Goal: Task Accomplishment & Management: Use online tool/utility

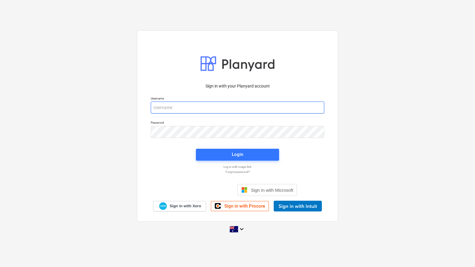
click at [214, 106] on input "email" at bounding box center [237, 108] width 173 height 12
click at [189, 103] on input "email" at bounding box center [237, 108] width 173 height 12
type input "[EMAIL_ADDRESS][DOMAIN_NAME]"
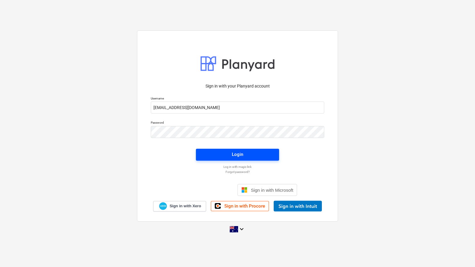
click at [249, 152] on span "Login" at bounding box center [237, 155] width 69 height 8
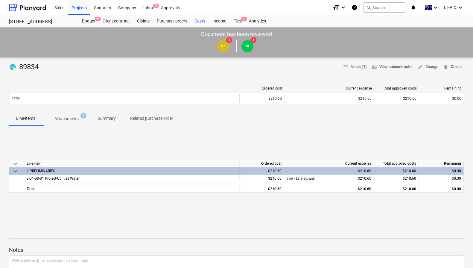
click at [63, 120] on p "Attachments" at bounding box center [66, 118] width 24 height 6
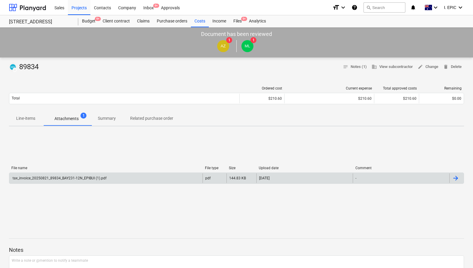
click at [179, 179] on div "tax_invoice_20250821_89834_BAY231-12N_EPIBUI (1).pdf" at bounding box center [105, 178] width 193 height 10
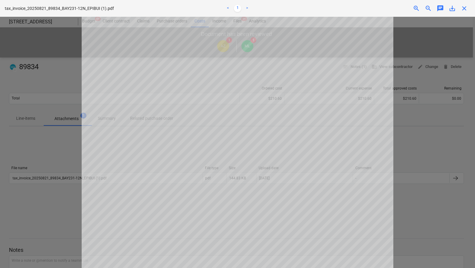
scroll to position [66, 0]
click at [425, 104] on div at bounding box center [237, 142] width 475 height 251
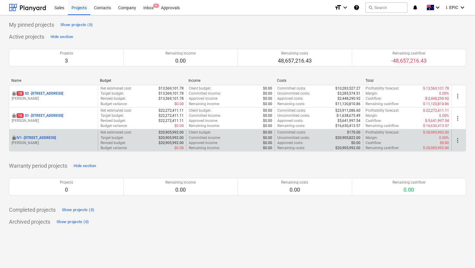
drag, startPoint x: 346, startPoint y: 164, endPoint x: 208, endPoint y: 133, distance: 141.1
click at [345, 164] on div "Warranty period projects Hide section Projects 0 Remaining income 0.00 Remainin…" at bounding box center [237, 182] width 457 height 42
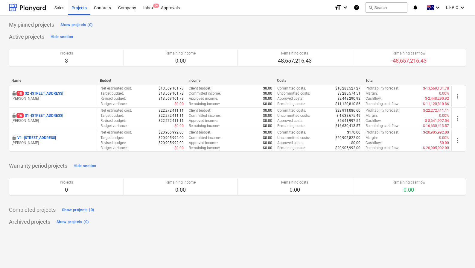
drag, startPoint x: 175, startPoint y: 30, endPoint x: 160, endPoint y: 28, distance: 14.4
click at [175, 30] on div "My pinned projects Show projects (0) Active projects Hide section Projects 3 Re…" at bounding box center [237, 123] width 457 height 206
click at [62, 113] on p "16 S1 - 248 Bay Rd, Sandringham" at bounding box center [39, 115] width 47 height 5
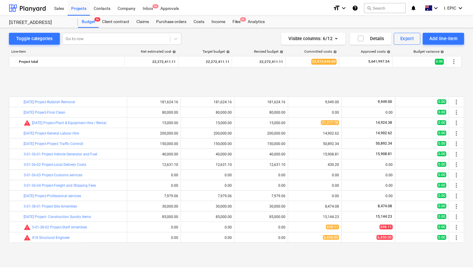
scroll to position [264, 0]
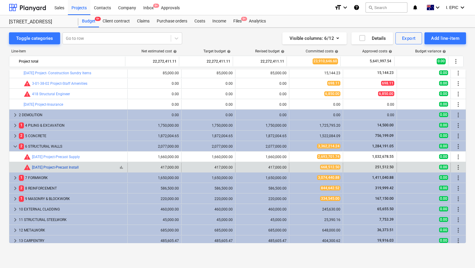
click at [63, 165] on div "warning 3-06-02 Project-Precast Install" at bounding box center [51, 167] width 55 height 7
click at [64, 166] on link "3-06-02 Project-Precast Install" at bounding box center [55, 167] width 47 height 4
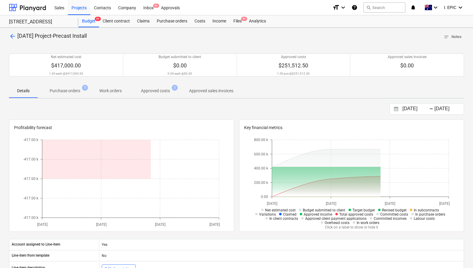
click at [158, 107] on div "26.08.2025 Press the down arrow key to interact with the calendar and select a …" at bounding box center [236, 108] width 455 height 11
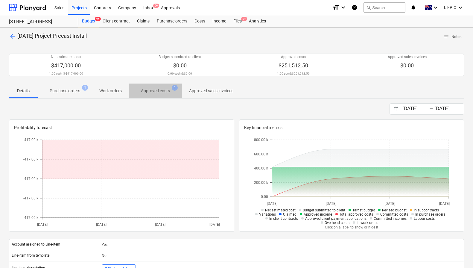
click at [165, 91] on p "Approved costs" at bounding box center [155, 91] width 29 height 6
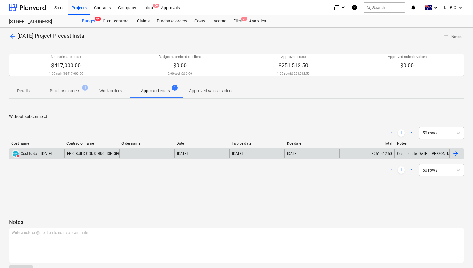
click at [41, 154] on div "Cost to date 31/08/25" at bounding box center [36, 153] width 31 height 4
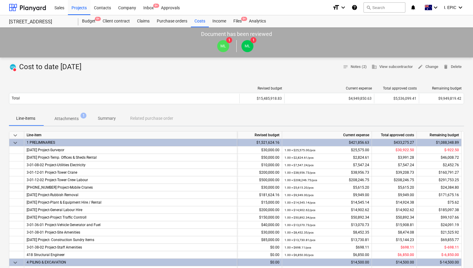
click at [62, 122] on span "Attachments 1" at bounding box center [66, 118] width 48 height 11
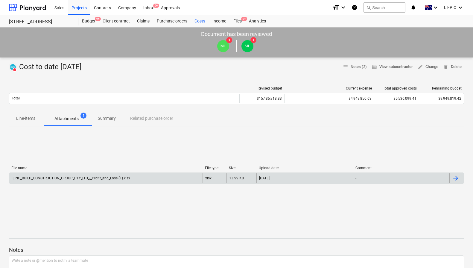
click at [118, 178] on div "EPIC_BUILD_CONSTRUCTION_GROUP_PTY_LTD_-_Profit_and_Loss (1).xlsx" at bounding box center [71, 178] width 118 height 4
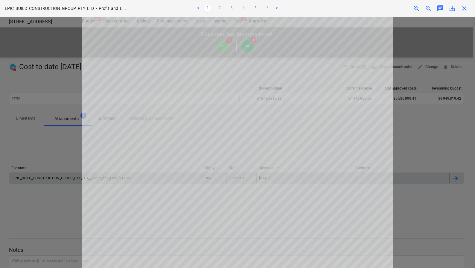
click at [59, 151] on div at bounding box center [237, 142] width 475 height 251
click at [43, 76] on div at bounding box center [237, 142] width 475 height 251
click at [464, 7] on span "close" at bounding box center [464, 8] width 7 height 7
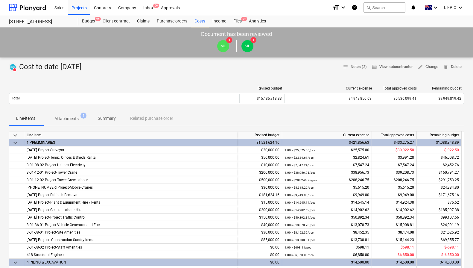
click at [388, 114] on div "Line-items Attachments 1 Summary Related purchase order" at bounding box center [236, 118] width 455 height 14
click at [376, 121] on div "Line-items Attachments 1 Summary Related purchase order" at bounding box center [236, 118] width 455 height 14
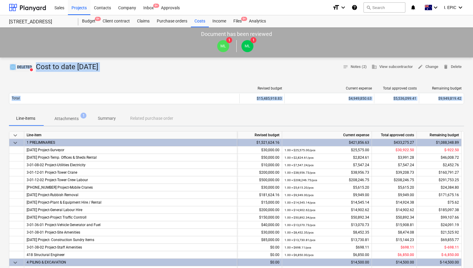
drag, startPoint x: 202, startPoint y: 121, endPoint x: 10, endPoint y: 64, distance: 200.6
drag, startPoint x: 6, startPoint y: 60, endPoint x: 244, endPoint y: 124, distance: 246.7
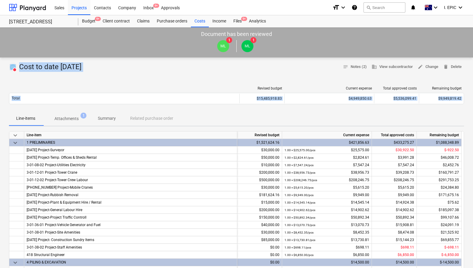
click at [244, 124] on div "Line-items Attachments 1 Summary Related purchase order" at bounding box center [236, 118] width 455 height 14
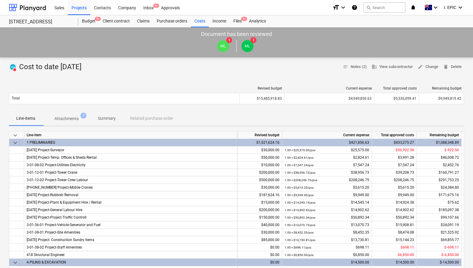
click at [167, 72] on div at bounding box center [236, 74] width 455 height 5
click at [233, 19] on div "Files 9+" at bounding box center [238, 21] width 16 height 12
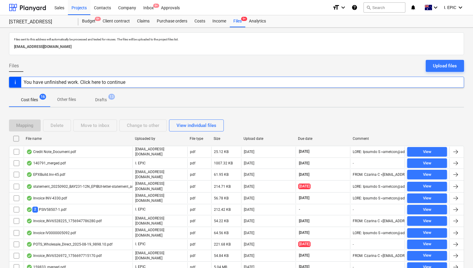
click at [137, 100] on div "Cost files 16 Other files Drafts 13" at bounding box center [236, 99] width 455 height 14
click at [139, 103] on div "Cost files 16 Other files Drafts 13" at bounding box center [236, 99] width 455 height 14
click at [140, 100] on div "Cost files 16 Other files Drafts 13" at bounding box center [236, 99] width 455 height 14
click at [199, 19] on div "Costs" at bounding box center [200, 21] width 18 height 12
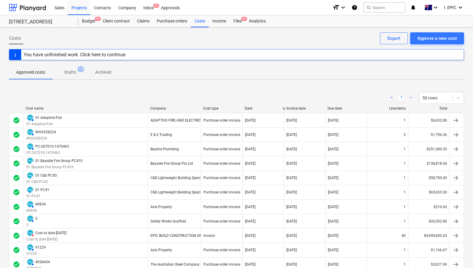
click at [107, 73] on p "Archived" at bounding box center [103, 72] width 16 height 6
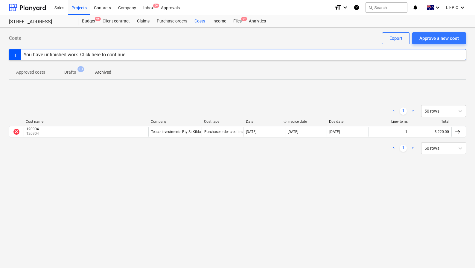
click at [169, 179] on div "Costs Approve a new cost Export You have unfinished work. Click here to continu…" at bounding box center [237, 148] width 475 height 240
click at [130, 170] on div "< 1 > 50 rows Cost name Company Cost type Date Invoice date Due date Line-items…" at bounding box center [237, 130] width 457 height 90
click at [109, 100] on div "< 1 > 50 rows Cost name Company Cost type Date Invoice date Due date Line-items…" at bounding box center [237, 129] width 457 height 63
click at [71, 70] on p "Drafts" at bounding box center [70, 72] width 12 height 6
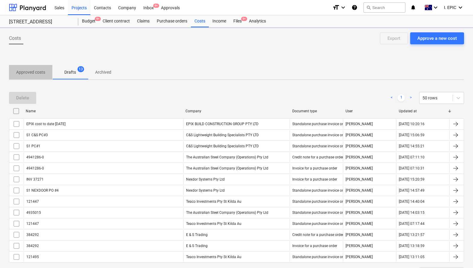
click at [36, 71] on p "Approved costs" at bounding box center [30, 72] width 29 height 6
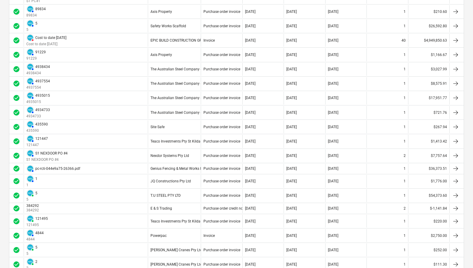
scroll to position [301, 0]
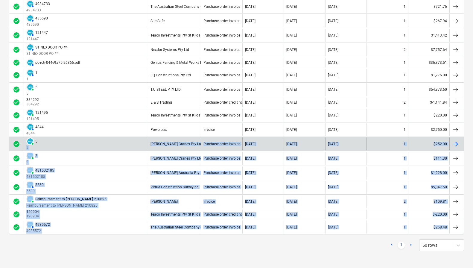
drag, startPoint x: 293, startPoint y: 246, endPoint x: 86, endPoint y: 141, distance: 231.5
click at [86, 141] on div "< 1 > 50 rows Cost name Company Cost type Date Invoice date Due date Line-items…" at bounding box center [236, 21] width 455 height 474
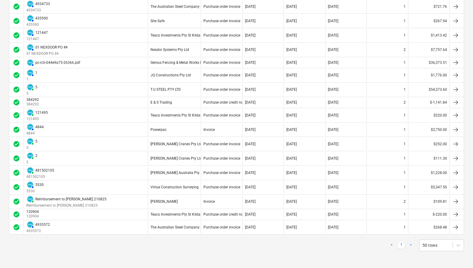
click at [352, 257] on div "< 1 > 50 rows Cost name Company Cost type Date Invoice date Due date Line-items…" at bounding box center [236, 21] width 455 height 474
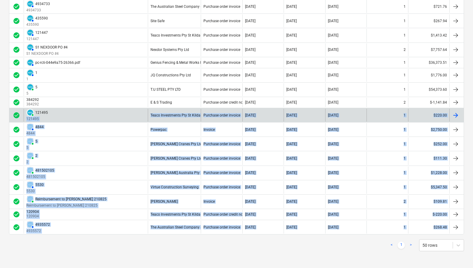
drag, startPoint x: 362, startPoint y: 251, endPoint x: 104, endPoint y: 113, distance: 292.6
click at [104, 113] on div "< 1 > 50 rows Cost name Company Cost type Date Invoice date Due date Line-items…" at bounding box center [236, 21] width 455 height 474
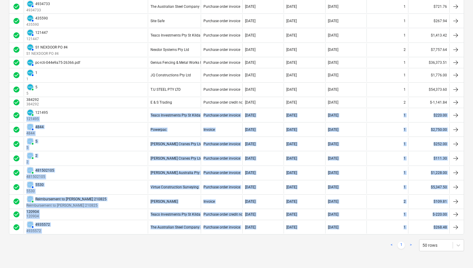
click at [222, 255] on div "< 1 > 50 rows Cost name Company Cost type Date Invoice date Due date Line-items…" at bounding box center [236, 21] width 455 height 474
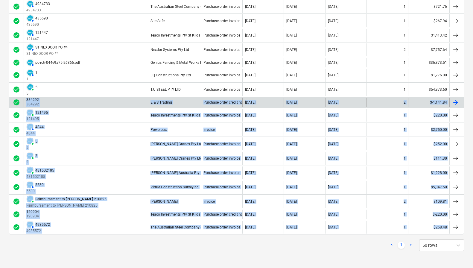
drag, startPoint x: 270, startPoint y: 257, endPoint x: 20, endPoint y: 101, distance: 294.7
click at [19, 101] on div "< 1 > 50 rows Cost name Company Cost type Date Invoice date Due date Line-items…" at bounding box center [236, 21] width 455 height 474
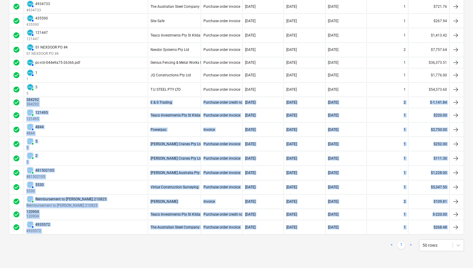
click at [211, 245] on div "< 1 > 50 rows" at bounding box center [236, 245] width 455 height 12
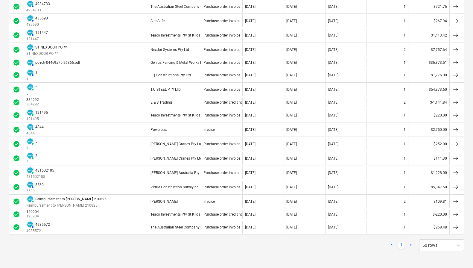
scroll to position [0, 0]
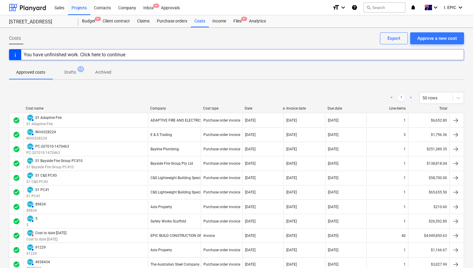
click at [219, 91] on div "< 1 > 50 rows" at bounding box center [236, 97] width 455 height 17
click at [150, 9] on div "Inbox 9+" at bounding box center [149, 7] width 18 height 15
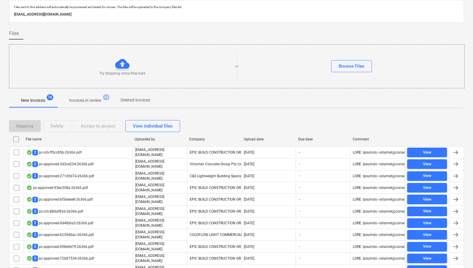
scroll to position [24, 0]
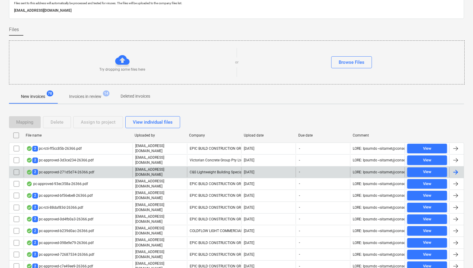
click at [76, 169] on div "2 pc-approved-271d5d74-26366.pdf" at bounding box center [60, 172] width 68 height 6
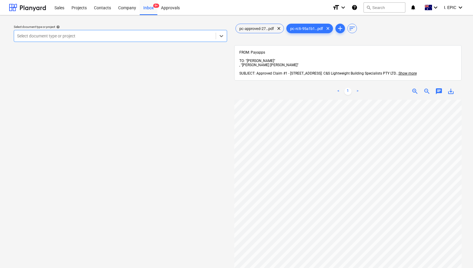
drag, startPoint x: 119, startPoint y: 83, endPoint x: 35, endPoint y: 48, distance: 91.0
click at [119, 83] on div "Select document type or project help Select is focused ,type to refine list, pr…" at bounding box center [120, 186] width 223 height 333
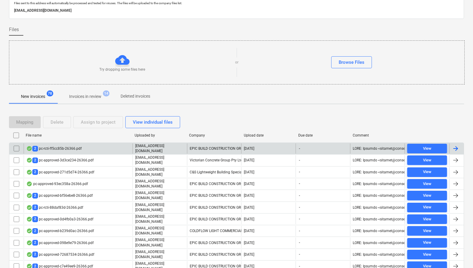
click at [110, 148] on div "2 pc-rcti-ff5cc85b-26366.pdf" at bounding box center [78, 148] width 109 height 10
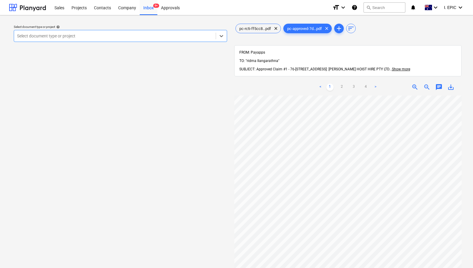
drag, startPoint x: 151, startPoint y: 108, endPoint x: 33, endPoint y: 20, distance: 147.4
click at [151, 108] on div "Select document type or project help Select is focused ,type to refine list, pr…" at bounding box center [120, 184] width 223 height 329
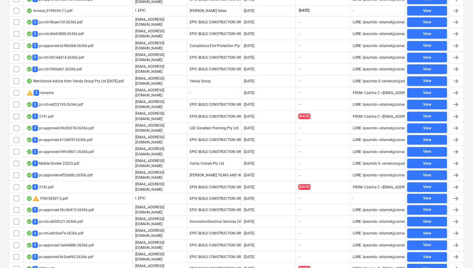
scroll to position [352, 0]
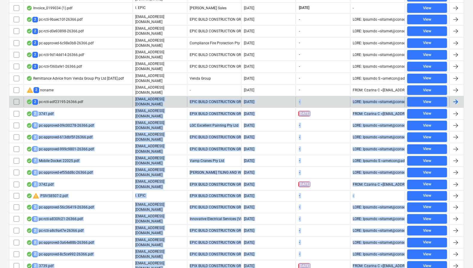
drag, startPoint x: 135, startPoint y: 253, endPoint x: 64, endPoint y: 89, distance: 179.2
click at [64, 89] on div "Mapping Delete Assign to project View individual files File name Uploaded by Co…" at bounding box center [236, 32] width 455 height 503
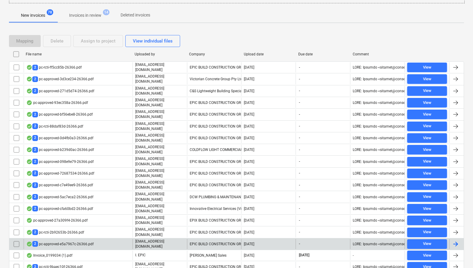
scroll to position [0, 0]
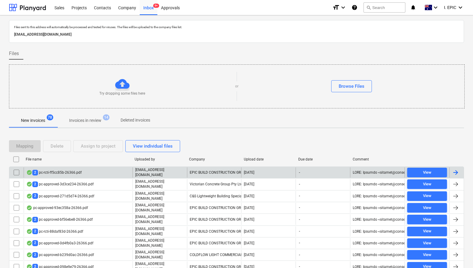
click at [66, 171] on div "2 pc-rcti-ff5cc85b-26366.pdf" at bounding box center [53, 173] width 55 height 6
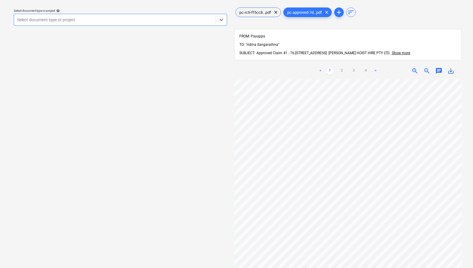
scroll to position [0, 177]
click at [400, 51] on span "Show more" at bounding box center [401, 53] width 18 height 4
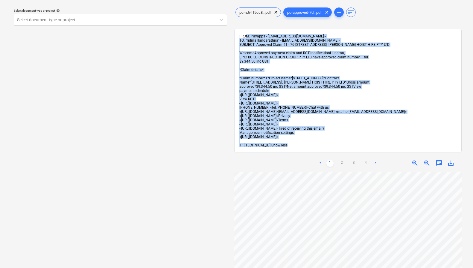
drag, startPoint x: 246, startPoint y: 35, endPoint x: 308, endPoint y: 144, distance: 125.3
click at [308, 144] on div "FROM: Payapps <support@payapps.com> TO: "ridma Ilangarathna" <admin@clarkhoist.…" at bounding box center [347, 90] width 217 height 113
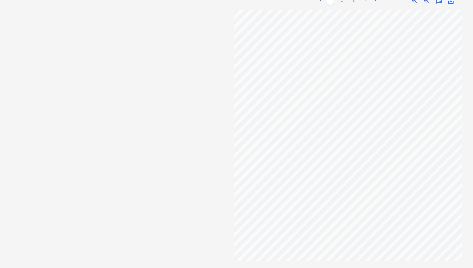
scroll to position [0, 0]
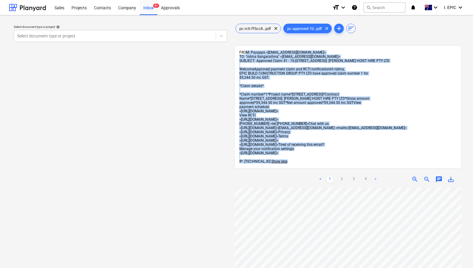
click at [278, 138] on span "<https://www.payapps.com/terms-and-conditions>" at bounding box center [258, 140] width 39 height 4
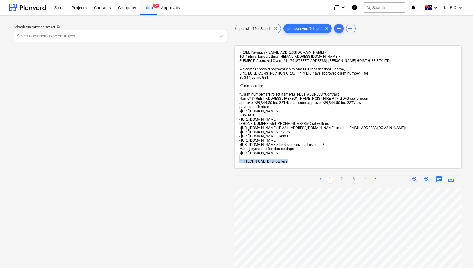
drag, startPoint x: 308, startPoint y: 160, endPoint x: 287, endPoint y: 158, distance: 21.6
click at [287, 158] on div "FROM: Payapps <support@payapps.com> TO: "ridma Ilangarathna" <admin@clarkhoist.…" at bounding box center [347, 106] width 217 height 113
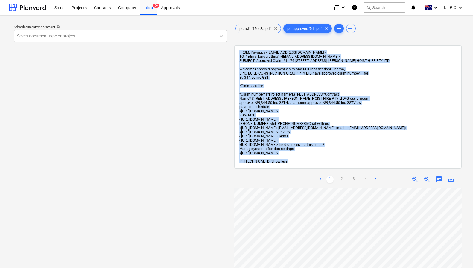
drag, startPoint x: 285, startPoint y: 161, endPoint x: 239, endPoint y: 51, distance: 118.5
click at [239, 51] on div "FROM: Payapps <support@payapps.com> TO: "ridma Ilangarathna" <admin@clarkhoist.…" at bounding box center [347, 106] width 217 height 113
drag, startPoint x: 239, startPoint y: 51, endPoint x: 237, endPoint y: 80, distance: 28.8
click at [239, 51] on span "FROM: Payapps <support@payapps.com>" at bounding box center [282, 52] width 86 height 4
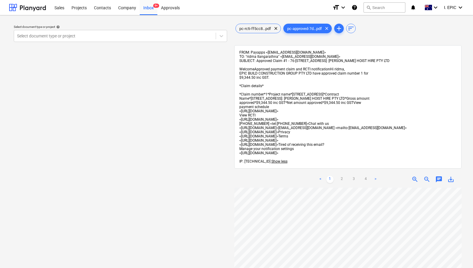
click at [234, 83] on div "FROM: Payapps <support@payapps.com> TO: "ridma Ilangarathna" <admin@clarkhoist.…" at bounding box center [348, 106] width 228 height 123
drag, startPoint x: 193, startPoint y: 90, endPoint x: 132, endPoint y: 79, distance: 61.4
click at [192, 90] on div "Select document type or project help Select document type or project" at bounding box center [120, 230] width 223 height 421
click at [130, 78] on div "Select document type or project help Select document type or project" at bounding box center [120, 230] width 223 height 421
click at [150, 9] on div "Inbox 9+" at bounding box center [149, 7] width 18 height 15
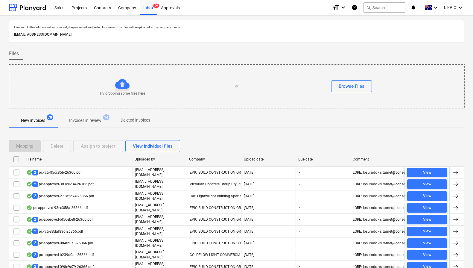
scroll to position [352, 0]
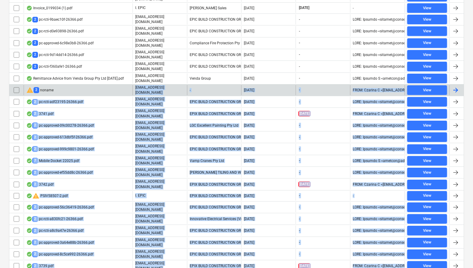
drag, startPoint x: 176, startPoint y: 256, endPoint x: 79, endPoint y: 73, distance: 206.8
click at [79, 73] on div "Mapping Delete Assign to project View individual files File name Uploaded by Co…" at bounding box center [236, 32] width 455 height 503
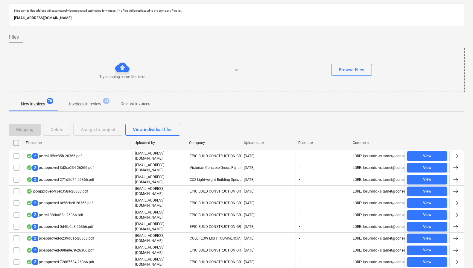
scroll to position [0, 0]
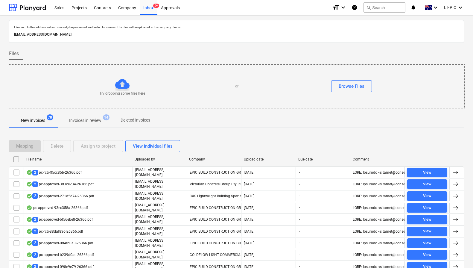
click at [207, 124] on div "New invoices 78 Invoices in review 14 Deleted invoices" at bounding box center [236, 120] width 455 height 14
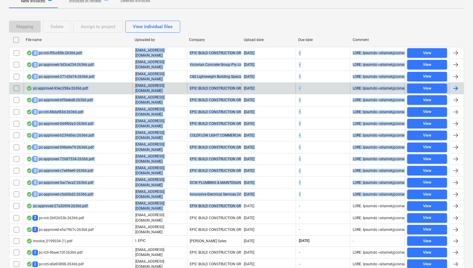
scroll to position [352, 0]
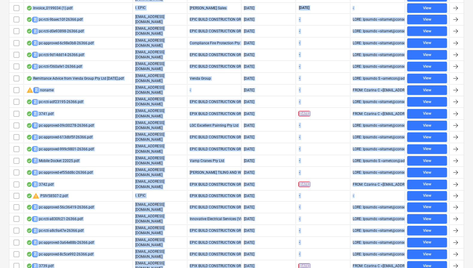
drag, startPoint x: 187, startPoint y: 112, endPoint x: 259, endPoint y: 255, distance: 159.3
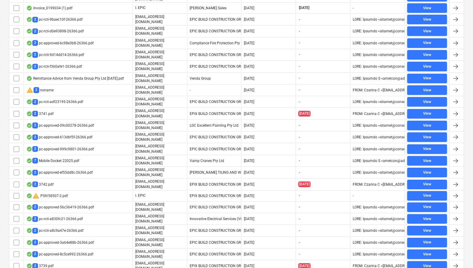
click at [280, 254] on div "Mapping Delete Assign to project View individual files File name Uploaded by Co…" at bounding box center [236, 32] width 455 height 503
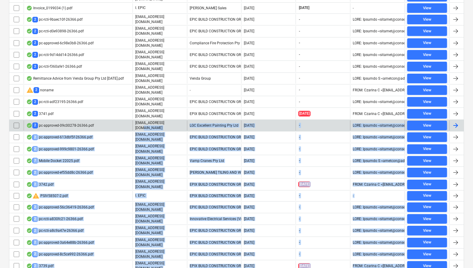
drag, startPoint x: 290, startPoint y: 260, endPoint x: 155, endPoint y: 111, distance: 200.9
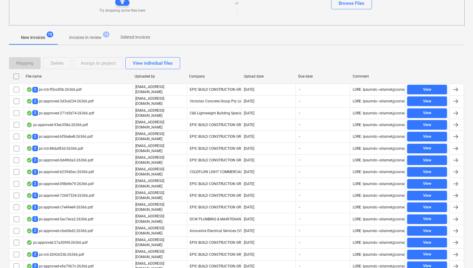
scroll to position [0, 0]
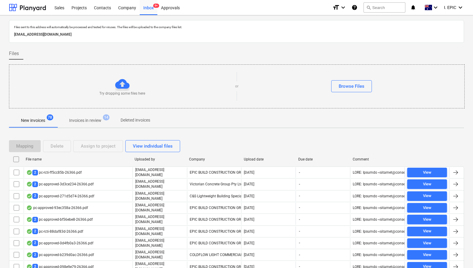
click at [238, 123] on div "New invoices 78 Invoices in review 14 Deleted invoices" at bounding box center [236, 120] width 455 height 14
click at [15, 159] on input "checkbox" at bounding box center [16, 159] width 10 height 10
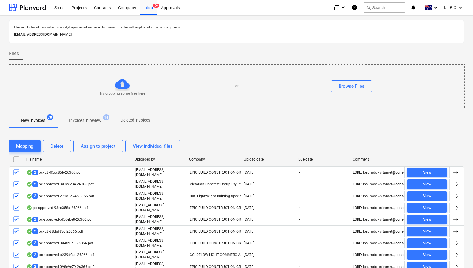
click at [16, 159] on input "checkbox" at bounding box center [16, 159] width 10 height 10
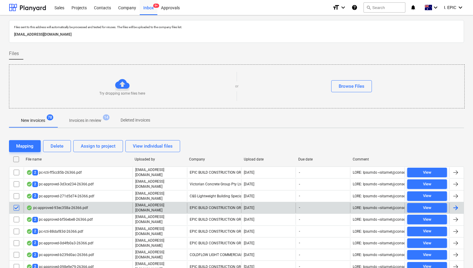
click at [16, 204] on input "checkbox" at bounding box center [17, 208] width 10 height 10
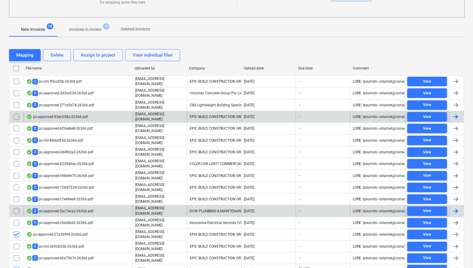
scroll to position [352, 0]
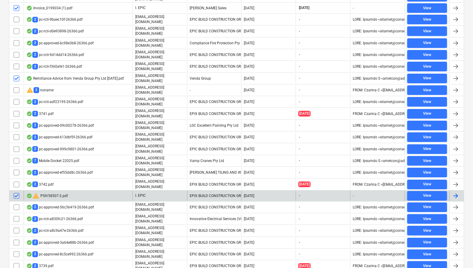
click at [99, 191] on div "warning PSIV58507-2.pdf" at bounding box center [78, 196] width 109 height 10
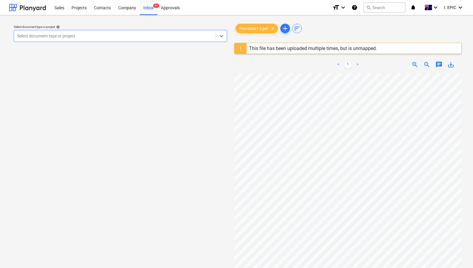
click at [137, 98] on div "Select document type or project help Select is focused ,type to refine list, pr…" at bounding box center [120, 173] width 223 height 306
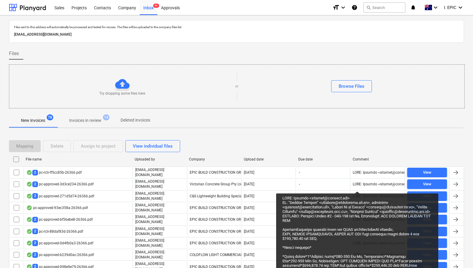
click at [16, 159] on input "checkbox" at bounding box center [16, 159] width 10 height 10
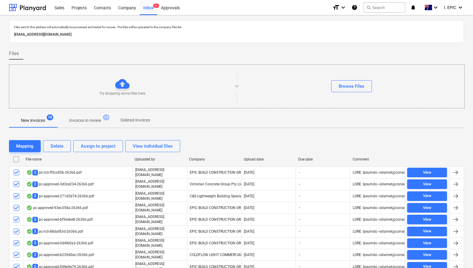
click at [16, 159] on input "checkbox" at bounding box center [16, 159] width 10 height 10
click at [39, 159] on div "File name" at bounding box center [78, 159] width 104 height 4
checkbox input "false"
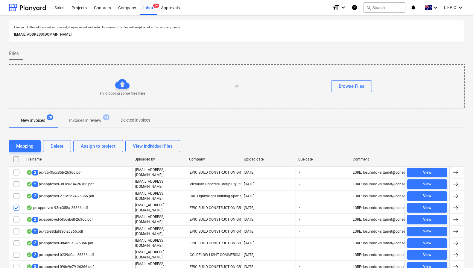
checkbox input "true"
checkbox input "false"
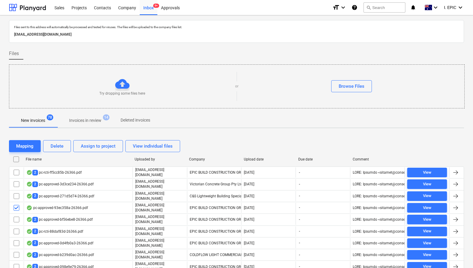
checkbox input "false"
checkbox input "true"
checkbox input "false"
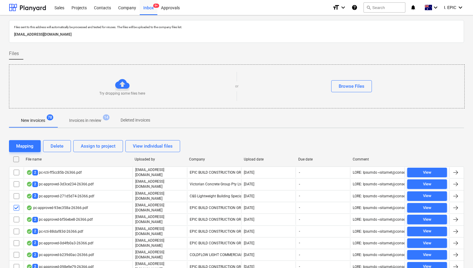
checkbox input "false"
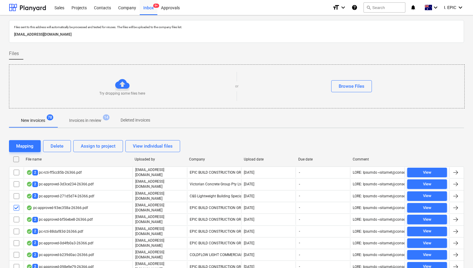
checkbox input "false"
checkbox input "true"
checkbox input "false"
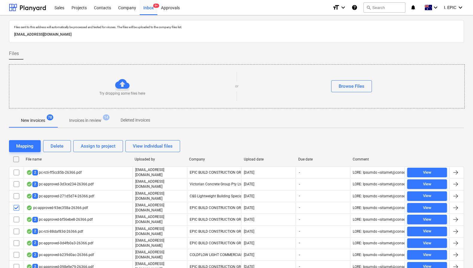
checkbox input "false"
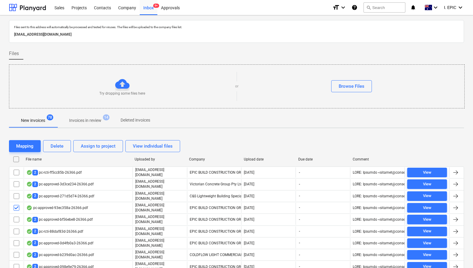
checkbox input "false"
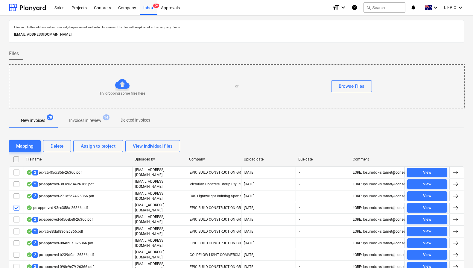
checkbox input "false"
checkbox input "true"
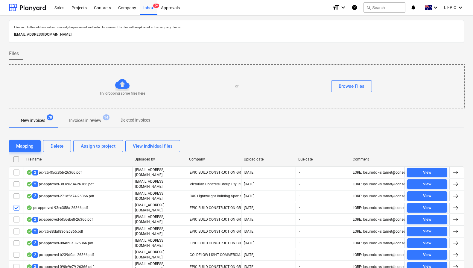
checkbox input "true"
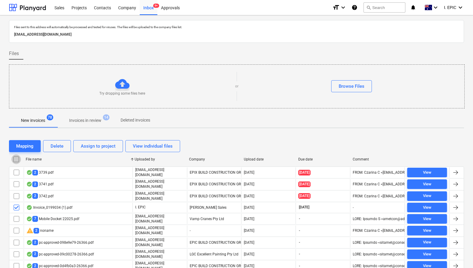
click at [15, 158] on input "checkbox" at bounding box center [16, 159] width 10 height 10
click at [17, 158] on input "checkbox" at bounding box center [16, 159] width 10 height 10
drag, startPoint x: 209, startPoint y: 155, endPoint x: 10, endPoint y: 7, distance: 247.9
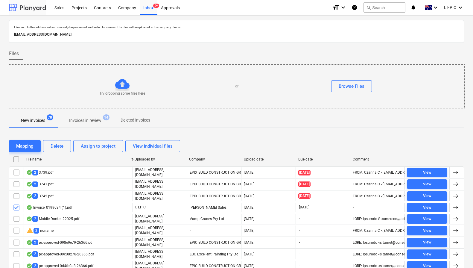
drag, startPoint x: 47, startPoint y: 35, endPoint x: 156, endPoint y: 36, distance: 108.9
click at [156, 36] on div "Files sent to this address will automatically be processed and tested for virus…" at bounding box center [236, 31] width 455 height 23
click at [155, 36] on p "1e151c21-b955-4dc1-9446-1efd9e9e0a30@companies.planyard.com" at bounding box center [236, 34] width 445 height 6
drag, startPoint x: 145, startPoint y: 37, endPoint x: 10, endPoint y: 24, distance: 135.9
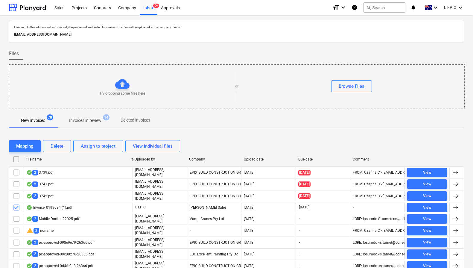
click at [10, 24] on div "Files sent to this address will automatically be processed and tested for virus…" at bounding box center [236, 31] width 455 height 23
click at [347, 52] on div "Files" at bounding box center [236, 54] width 455 height 12
